Goal: Task Accomplishment & Management: Manage account settings

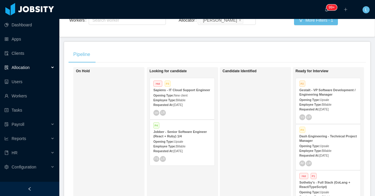
scroll to position [47, 0]
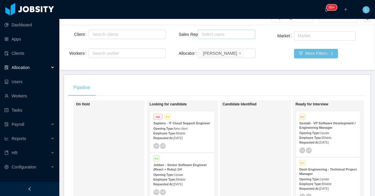
click at [209, 34] on div "Select users" at bounding box center [224, 34] width 47 height 6
type input "*****"
click at [206, 45] on li "ArMon Funches" at bounding box center [226, 45] width 57 height 9
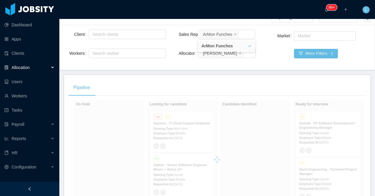
click at [172, 50] on div "Client Search clients Workers Search worker Sales Rep Select users ArMon Funche…" at bounding box center [217, 47] width 308 height 38
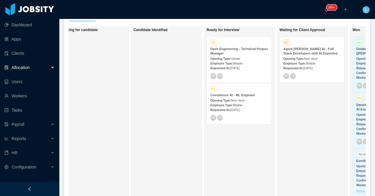
scroll to position [0, 90]
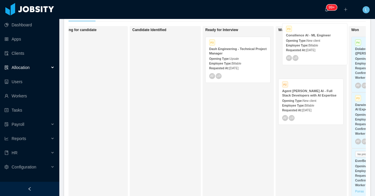
drag, startPoint x: 237, startPoint y: 96, endPoint x: 314, endPoint y: 34, distance: 99.4
click at [314, 34] on div "On Hold Looking for candidate Candidate Identified Ready for Interview P3 Dash …" at bounding box center [216, 114] width 297 height 177
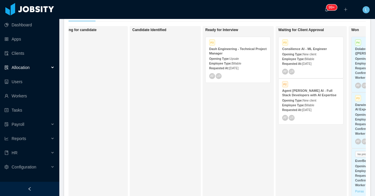
click at [307, 47] on strong "Consilience AI - ML Engineer" at bounding box center [304, 49] width 45 height 4
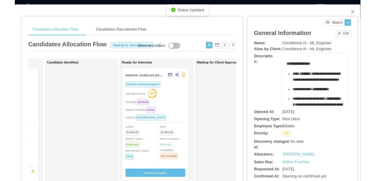
scroll to position [0, 70]
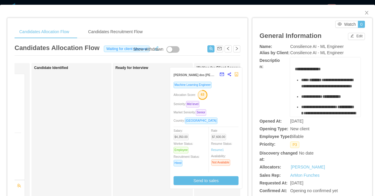
drag, startPoint x: 172, startPoint y: 115, endPoint x: 227, endPoint y: 109, distance: 55.6
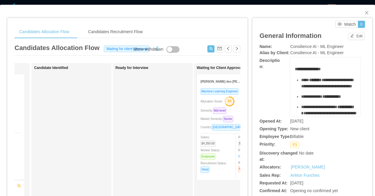
click at [179, 2] on div "Candidates Allocation Flow Candidates Recruitment Flow Candidates Allocation Fl…" at bounding box center [187, 98] width 375 height 196
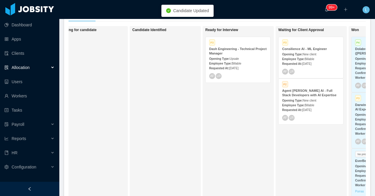
click at [236, 51] on div "Dash Engineering - Technical Project Manager" at bounding box center [238, 51] width 58 height 9
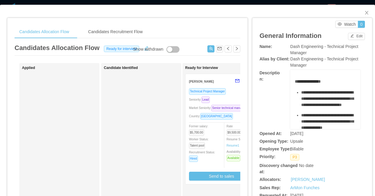
click at [222, 1] on div "**********" at bounding box center [187, 98] width 375 height 196
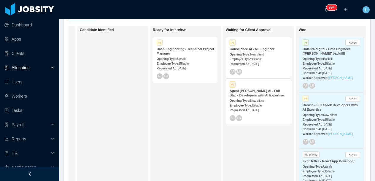
scroll to position [0, 149]
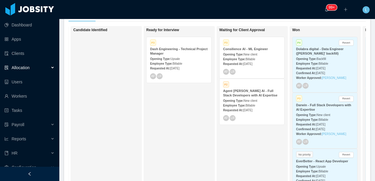
click at [257, 102] on span "New client" at bounding box center [250, 100] width 14 height 3
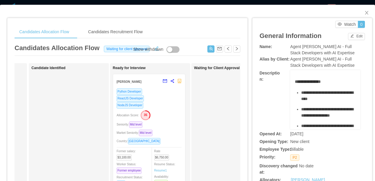
click at [198, 3] on div "Candidates Allocation Flow Candidates Recruitment Flow Candidates Allocation Fl…" at bounding box center [187, 90] width 375 height 181
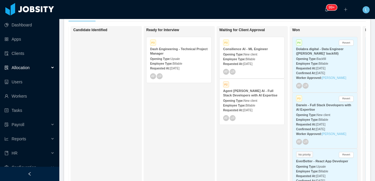
click at [175, 56] on div "Opening Type: Upsale" at bounding box center [179, 58] width 58 height 6
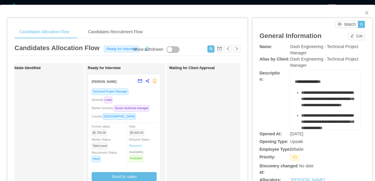
click at [164, 4] on div "**********" at bounding box center [187, 90] width 375 height 181
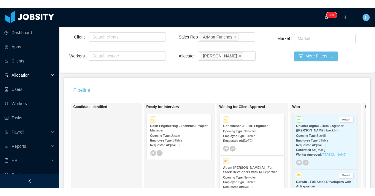
scroll to position [51, 0]
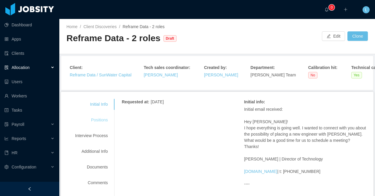
click at [97, 123] on div "Positions" at bounding box center [91, 120] width 47 height 11
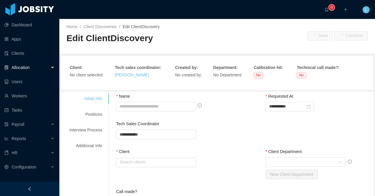
type input "**********"
type input "*"
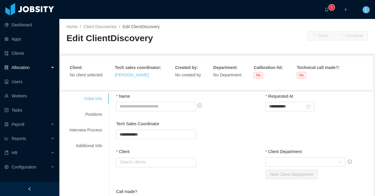
type textarea "**********"
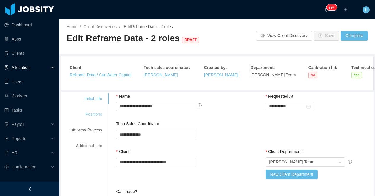
click at [89, 112] on div "Positions" at bounding box center [85, 114] width 47 height 11
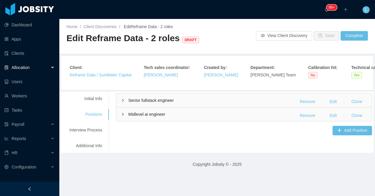
click at [157, 100] on span "Senior fullstack engineer" at bounding box center [150, 100] width 45 height 5
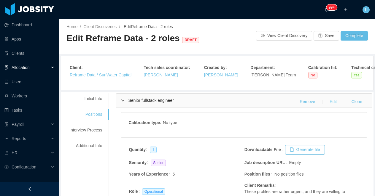
click at [333, 100] on button "Edit" at bounding box center [333, 101] width 17 height 9
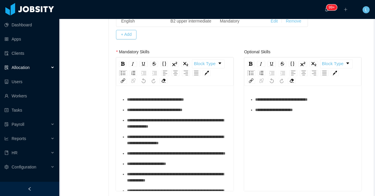
scroll to position [257, 0]
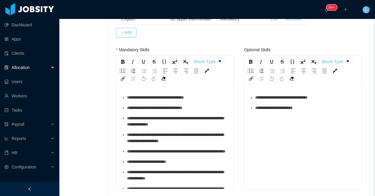
drag, startPoint x: 131, startPoint y: 157, endPoint x: 130, endPoint y: 151, distance: 6.0
click at [130, 151] on span "**********" at bounding box center [176, 151] width 98 height 4
drag, startPoint x: 156, startPoint y: 160, endPoint x: 126, endPoint y: 152, distance: 31.3
click at [126, 152] on ul "**********" at bounding box center [175, 147] width 108 height 104
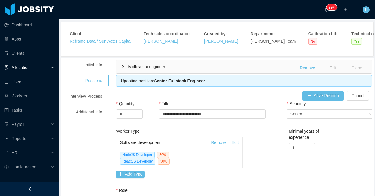
scroll to position [28, 0]
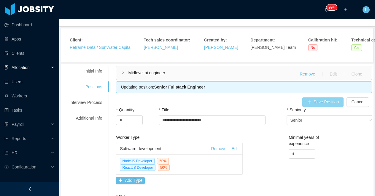
click at [315, 101] on button "Save Position" at bounding box center [323, 102] width 42 height 9
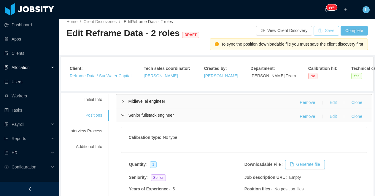
scroll to position [0, 0]
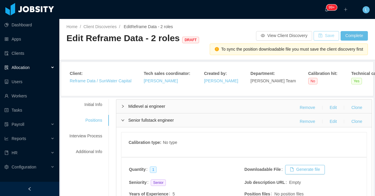
click at [326, 33] on button "Save" at bounding box center [325, 35] width 25 height 9
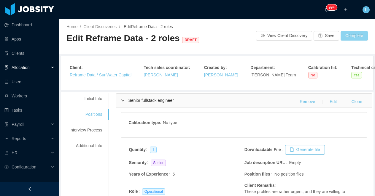
click at [347, 36] on button "Complete" at bounding box center [353, 35] width 27 height 9
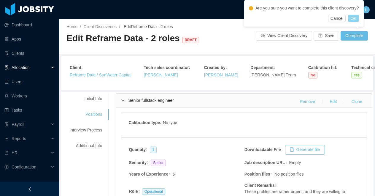
click at [358, 18] on button "OK" at bounding box center [353, 18] width 11 height 7
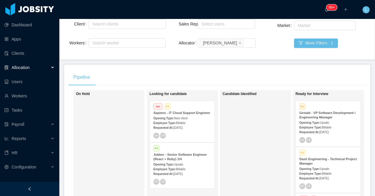
scroll to position [58, 0]
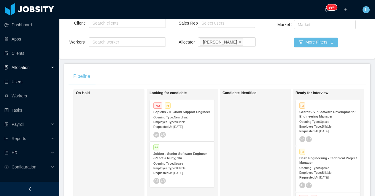
click at [319, 164] on strong "Dash Engineering - Technical Project Manager" at bounding box center [328, 161] width 58 height 8
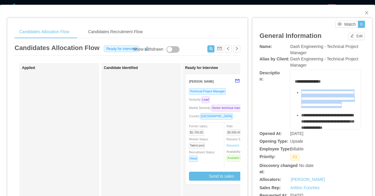
drag, startPoint x: 321, startPoint y: 118, endPoint x: 299, endPoint y: 91, distance: 33.9
click at [299, 91] on ul "**********" at bounding box center [325, 170] width 61 height 160
copy span "**********"
click at [152, 4] on div "**********" at bounding box center [187, 98] width 375 height 196
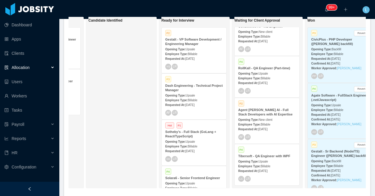
scroll to position [127, 0]
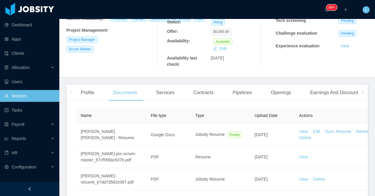
scroll to position [148, 0]
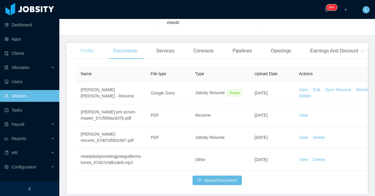
click at [89, 53] on div "Profile" at bounding box center [87, 51] width 23 height 17
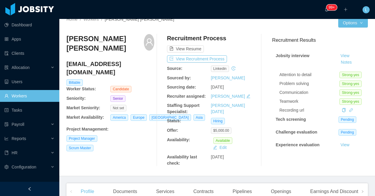
scroll to position [10, 0]
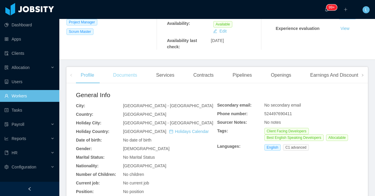
click at [122, 74] on div "Documents" at bounding box center [125, 75] width 34 height 17
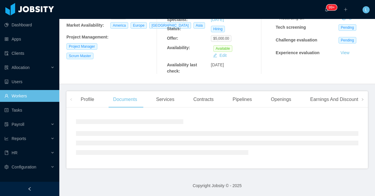
scroll to position [124, 0]
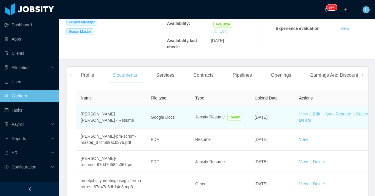
click at [304, 114] on link "View" at bounding box center [303, 114] width 9 height 5
